Goal: Information Seeking & Learning: Check status

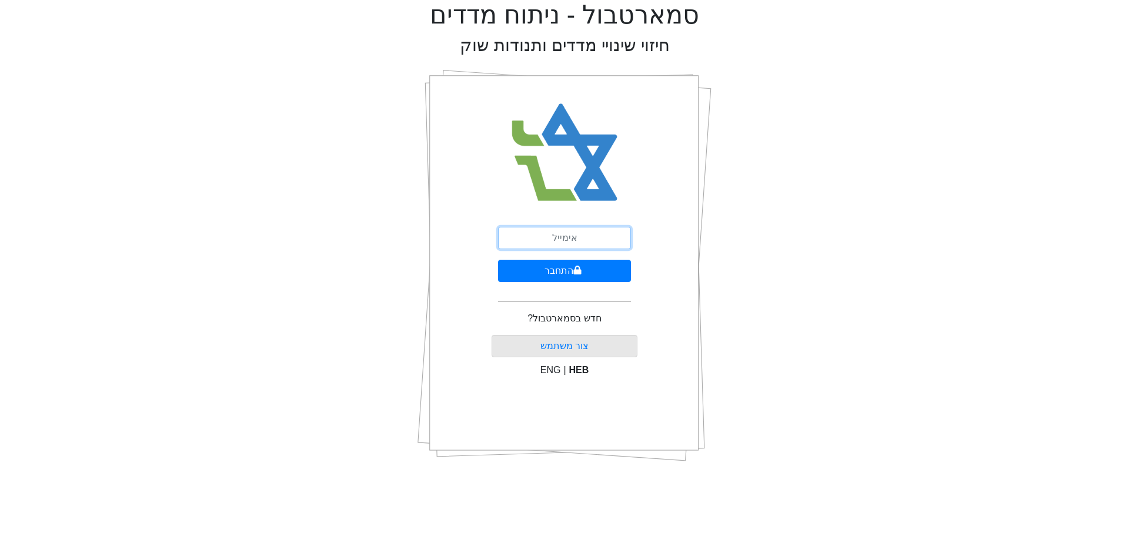
click at [588, 245] on input "email" at bounding box center [564, 238] width 133 height 22
click at [498, 260] on button "התחבר" at bounding box center [564, 271] width 133 height 22
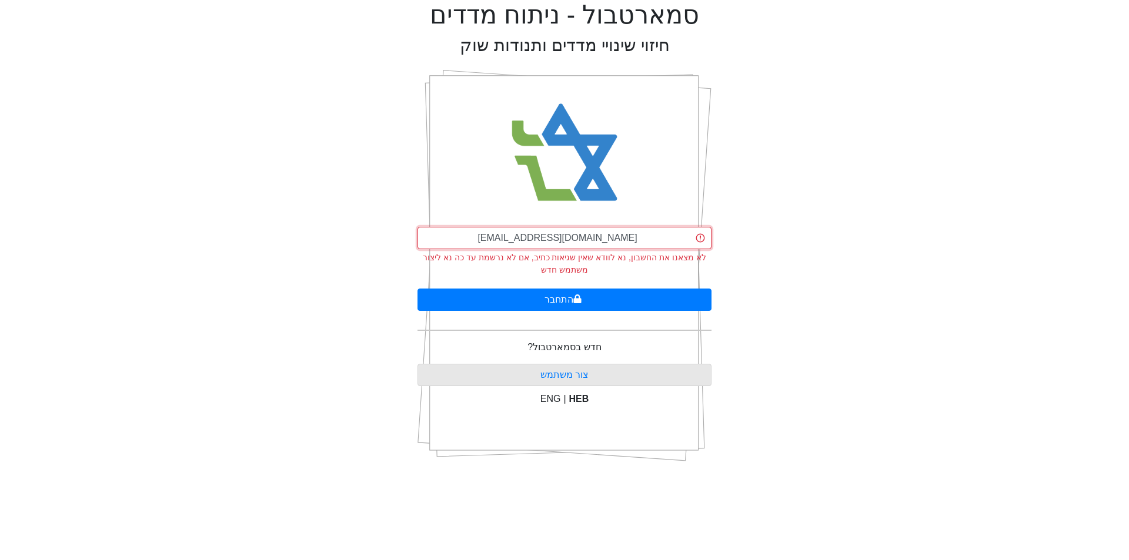
type input "[EMAIL_ADDRESS][DOMAIN_NAME]"
click at [417, 289] on button "התחבר" at bounding box center [564, 300] width 294 height 22
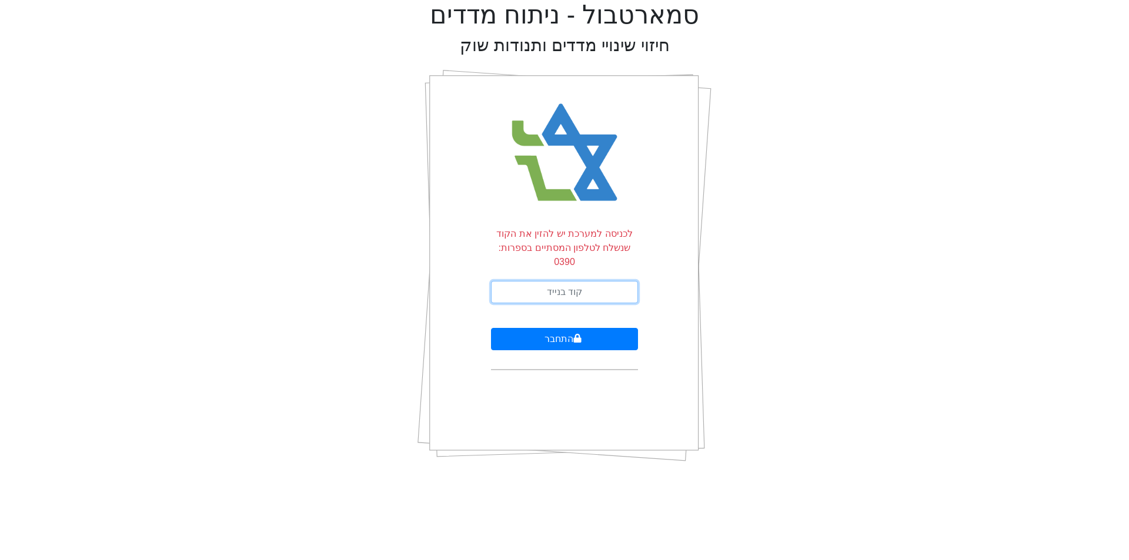
click at [587, 281] on input "text" at bounding box center [564, 292] width 147 height 22
type input "578498"
click at [491, 328] on button "התחבר" at bounding box center [564, 339] width 147 height 22
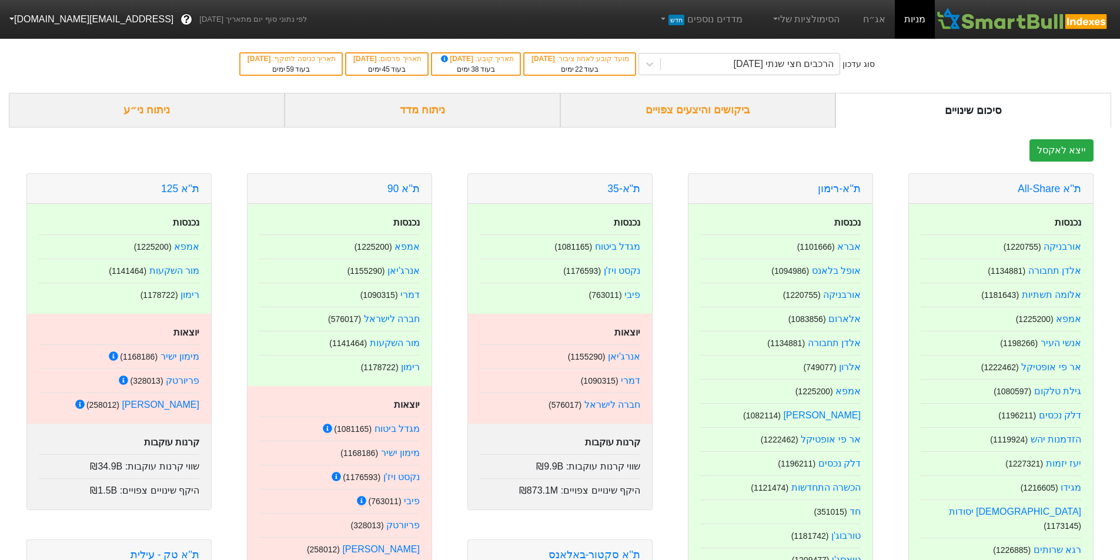
click at [684, 109] on div "ביקושים והיצעים צפויים" at bounding box center [698, 110] width 276 height 35
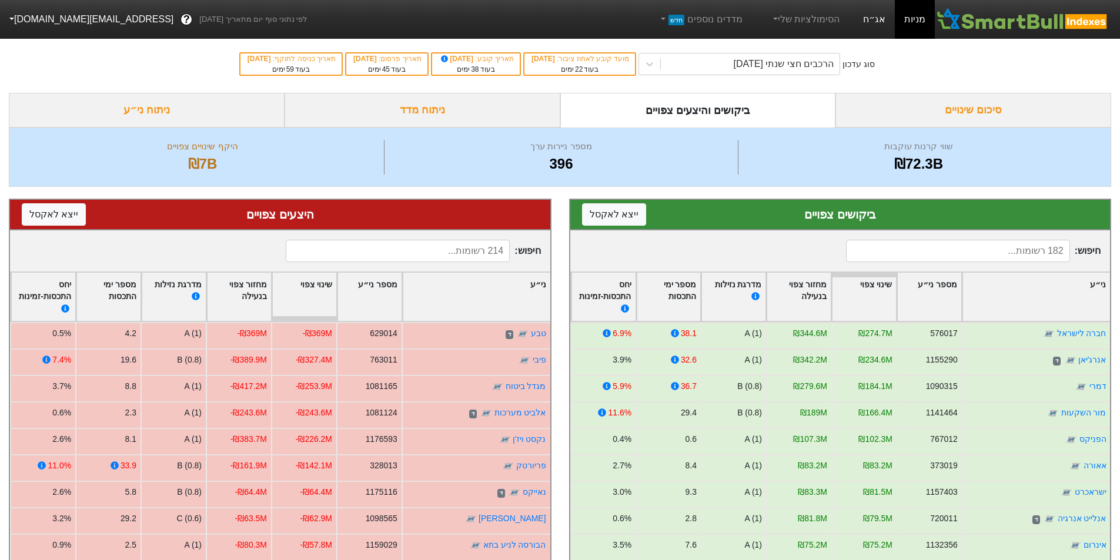
click at [881, 15] on link "אג״ח" at bounding box center [874, 19] width 41 height 39
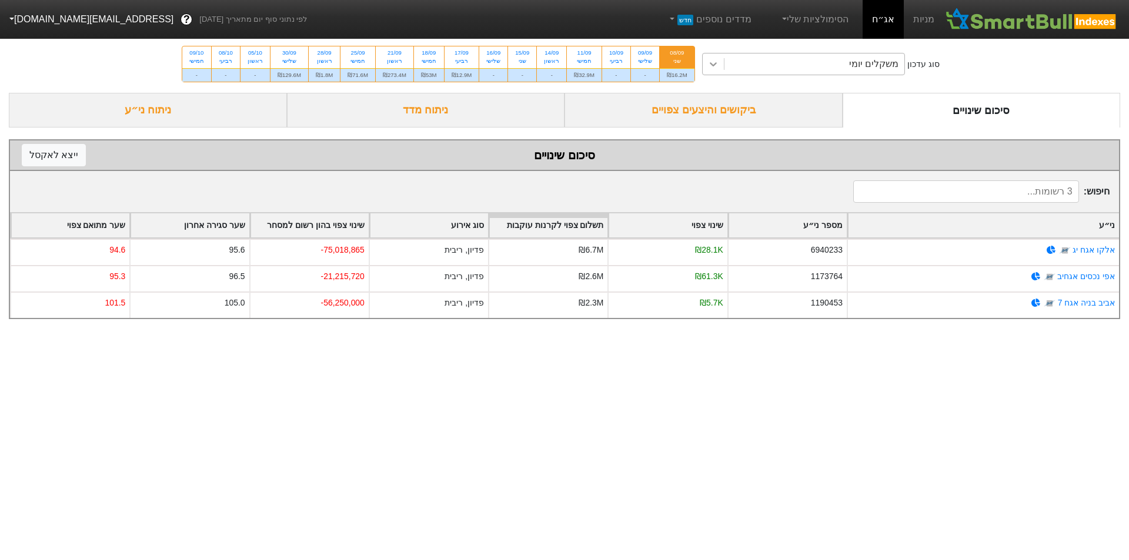
click at [714, 63] on icon at bounding box center [713, 64] width 12 height 12
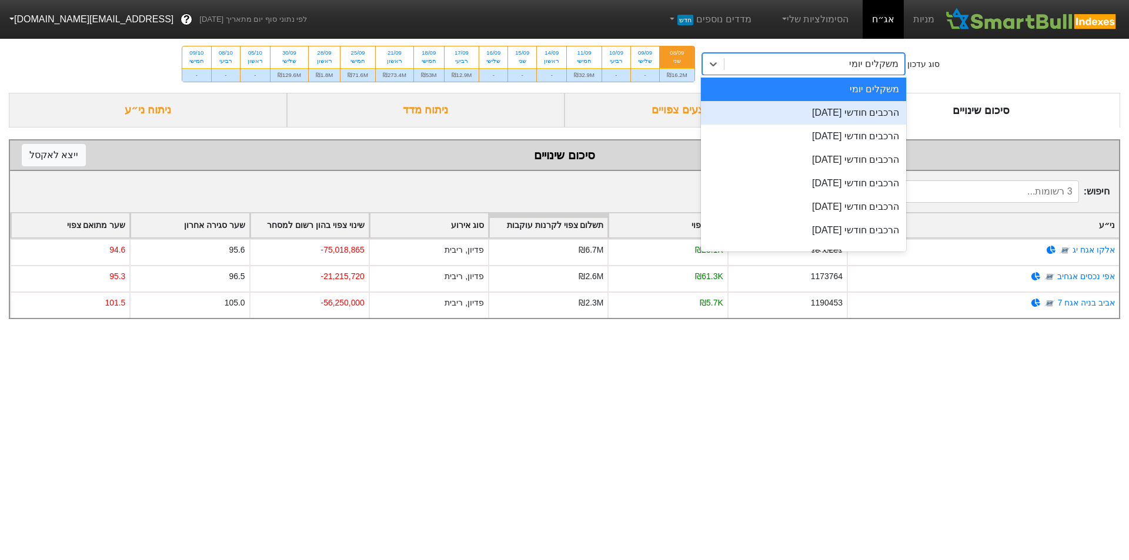
click at [798, 109] on div "הרכבים חודשי 29/09/2025" at bounding box center [804, 113] width 206 height 24
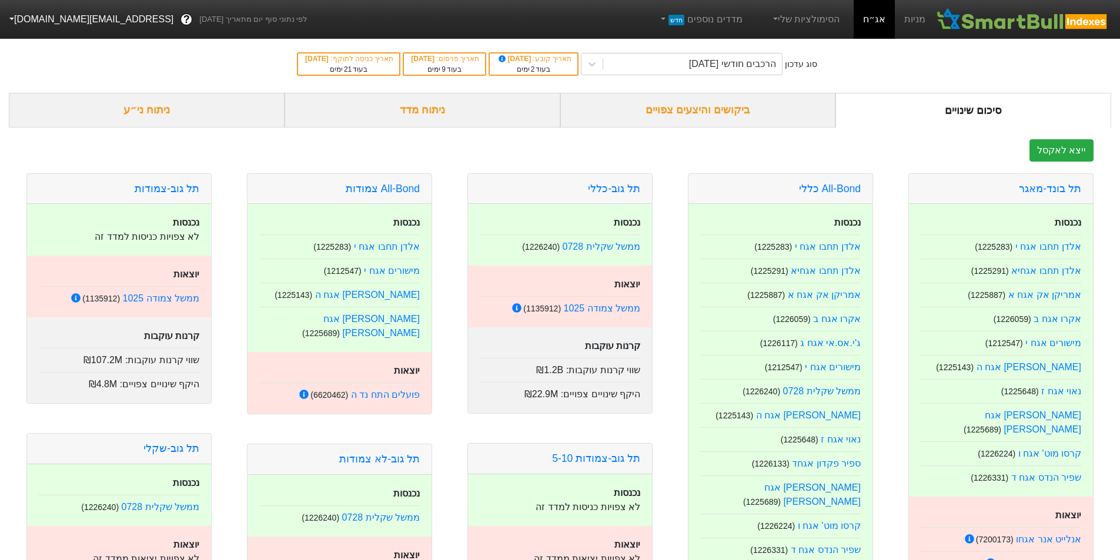
click at [742, 111] on div "ביקושים והיצעים צפויים" at bounding box center [698, 110] width 276 height 35
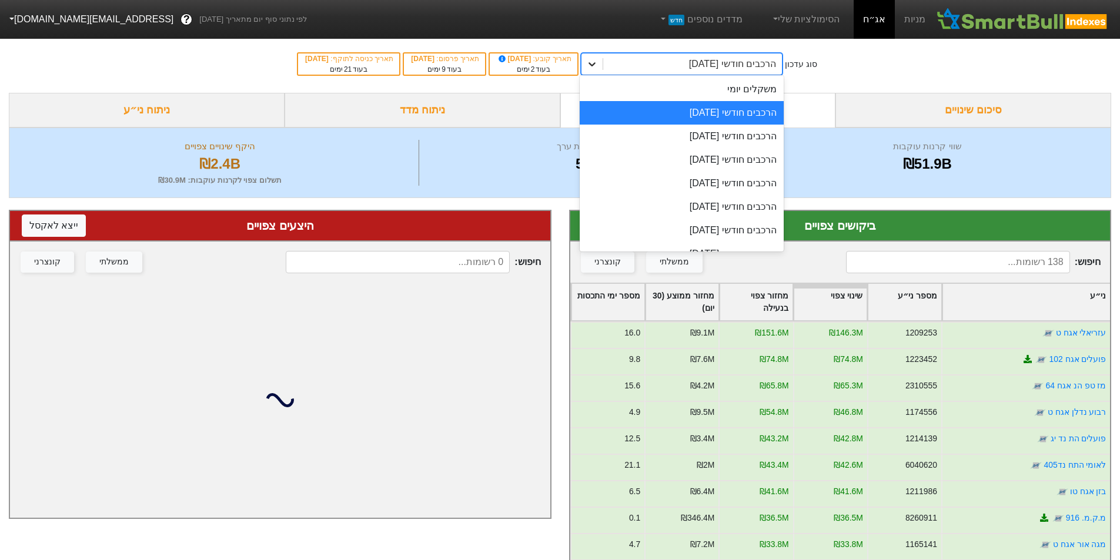
click at [595, 64] on icon at bounding box center [591, 64] width 7 height 4
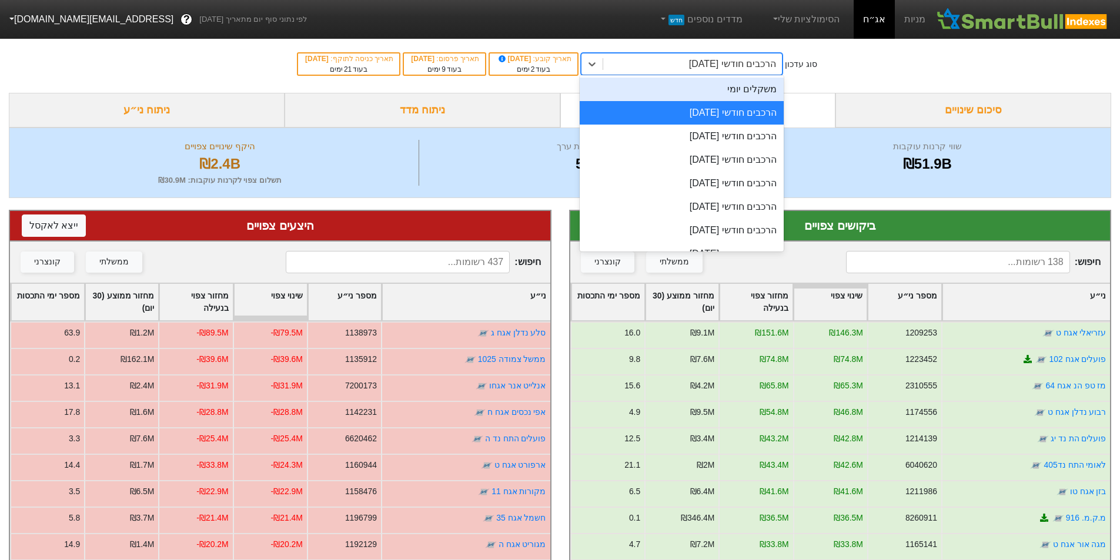
click at [721, 86] on div "משקלים יומי" at bounding box center [682, 90] width 204 height 24
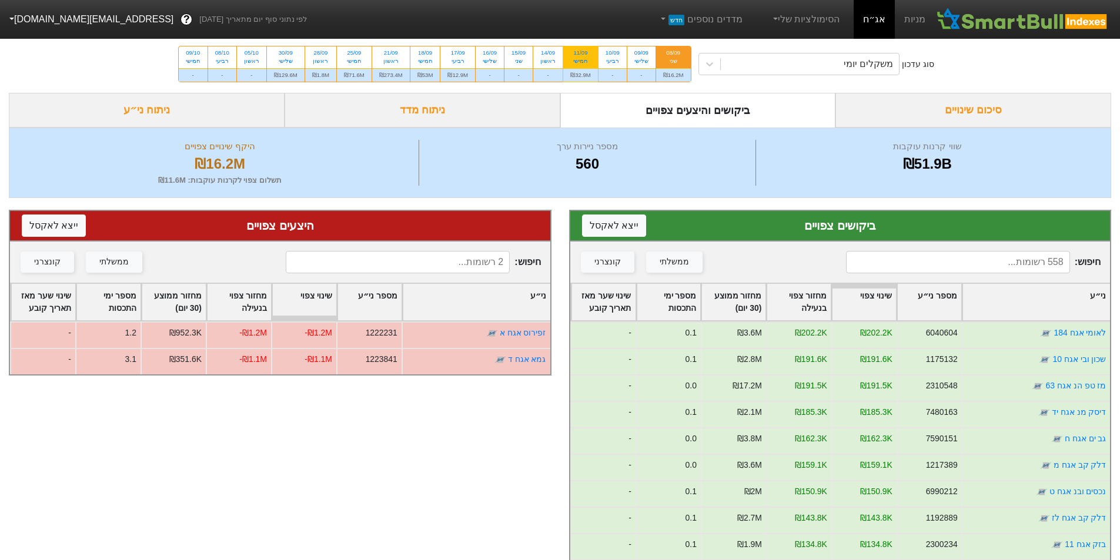
click at [575, 72] on div "₪32.9M" at bounding box center [580, 75] width 35 height 14
click at [575, 54] on input "11/09 חמישי ₪32.9M" at bounding box center [577, 50] width 8 height 8
radio input "true"
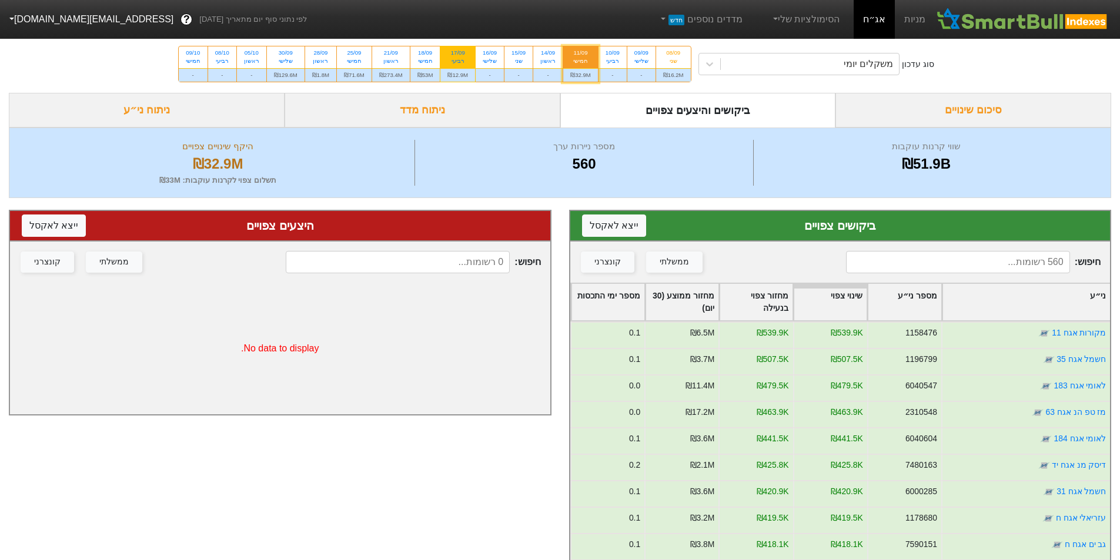
click at [454, 69] on div "₪12.9M" at bounding box center [457, 75] width 35 height 14
click at [454, 54] on input "17/09 רביעי ₪12.9M" at bounding box center [454, 50] width 8 height 8
radio input "true"
click at [438, 78] on div "₪53M" at bounding box center [425, 75] width 30 height 14
click at [425, 54] on input "18/09 חמישי ₪53M" at bounding box center [421, 50] width 8 height 8
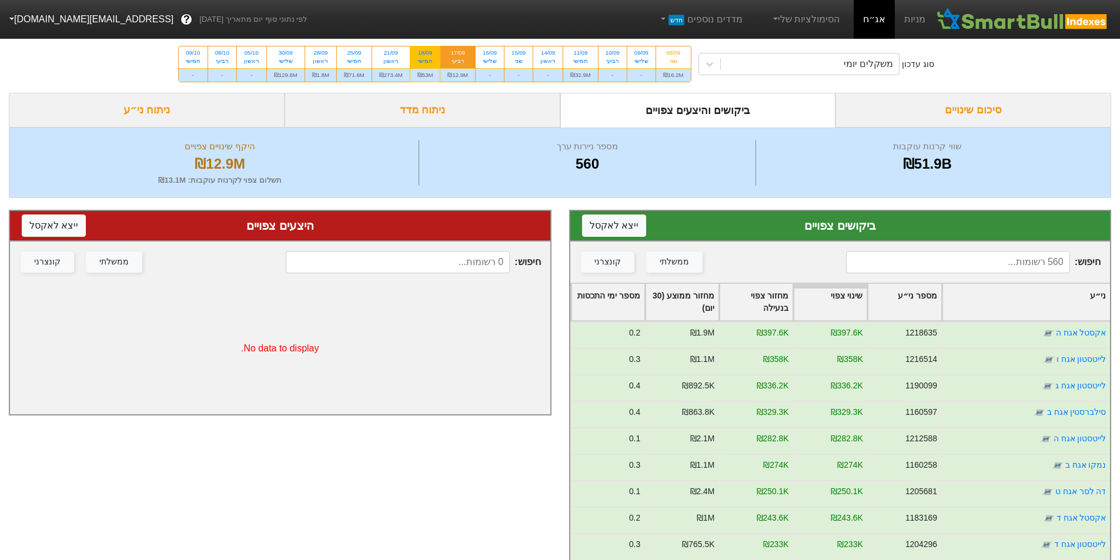
radio input "true"
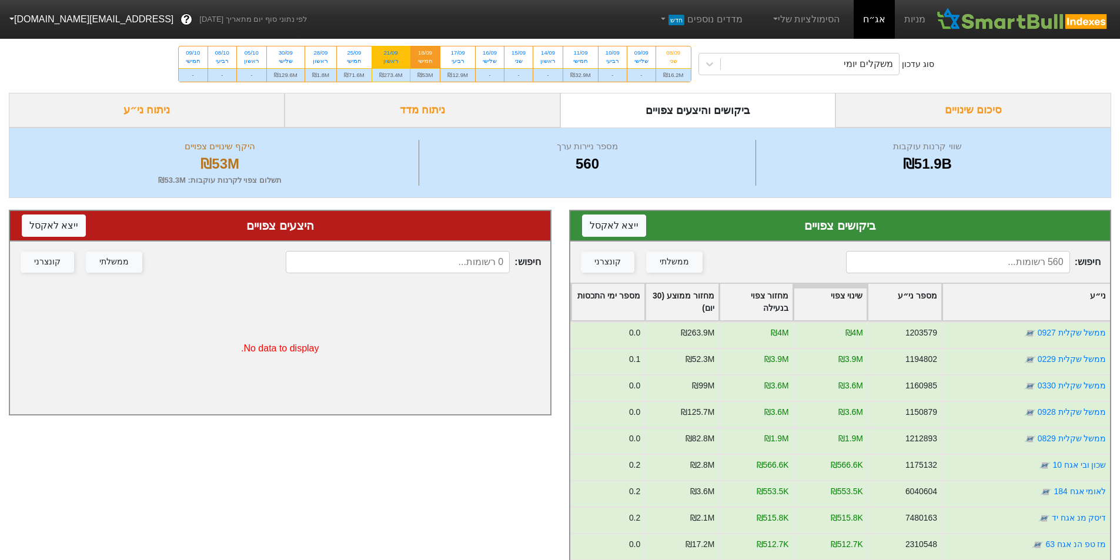
click at [395, 81] on div "₪273.4M" at bounding box center [391, 75] width 38 height 14
click at [391, 54] on input "21/09 ראשון ₪273.4M" at bounding box center [387, 50] width 8 height 8
radio input "true"
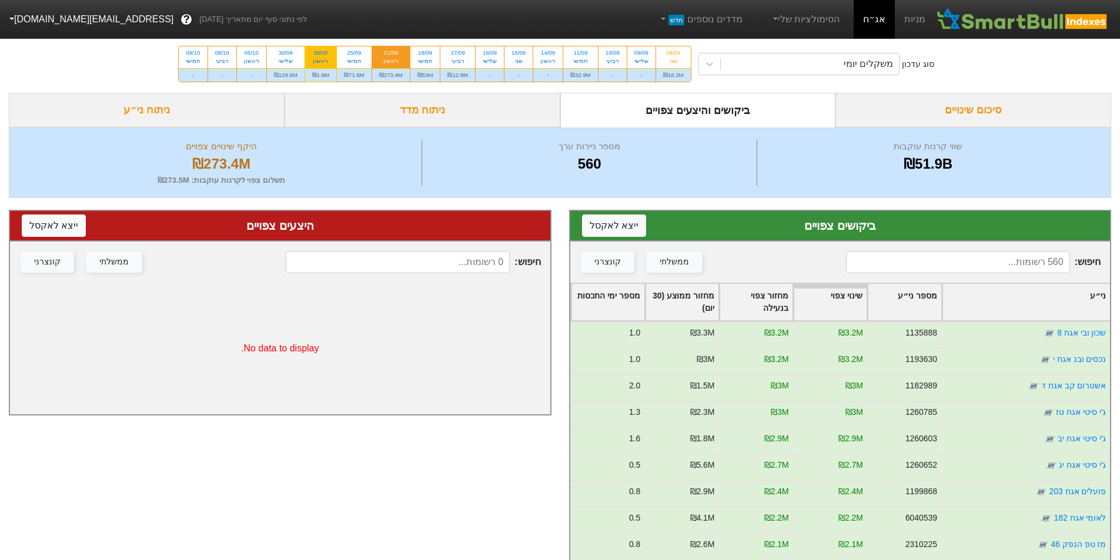
click at [330, 73] on div "₪1.8M" at bounding box center [320, 75] width 31 height 14
click at [320, 54] on input "28/09 ראשון ₪1.8M" at bounding box center [317, 50] width 8 height 8
radio input "true"
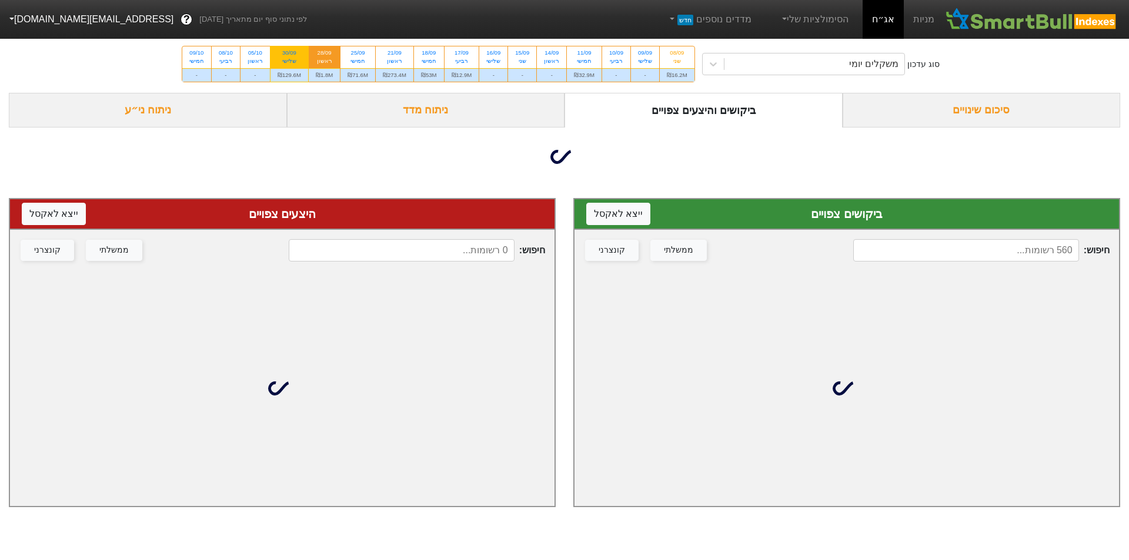
click at [291, 72] on div "₪129.6M" at bounding box center [289, 75] width 38 height 14
click at [289, 54] on input "30/09 שלישי ₪129.6M" at bounding box center [286, 50] width 8 height 8
radio input "true"
